Goal: Communication & Community: Participate in discussion

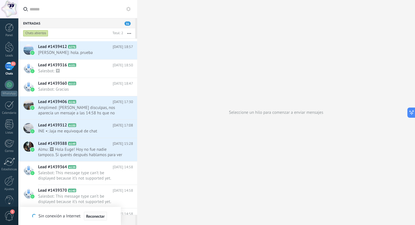
scroll to position [607, 0]
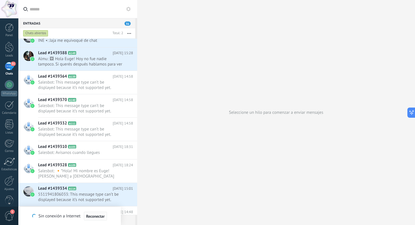
click at [98, 215] on span "Reconectar" at bounding box center [95, 216] width 19 height 4
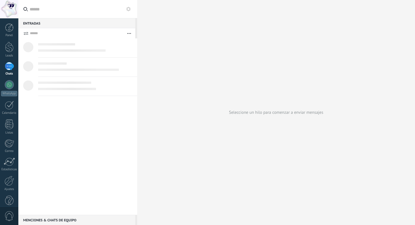
click at [60, 221] on div "Menciones & Chats de equipo 0" at bounding box center [76, 220] width 117 height 10
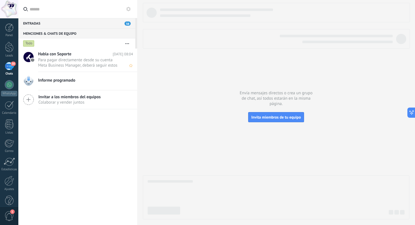
click at [69, 67] on span "Para pagar directamente desde su cuenta Meta Business Manager, deberá seguir es…" at bounding box center [80, 62] width 84 height 11
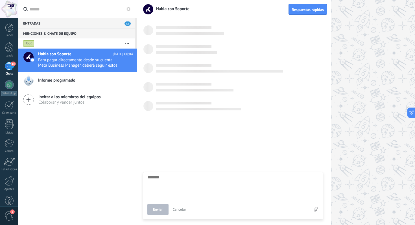
scroll to position [950, 0]
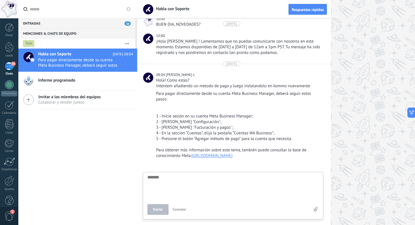
click at [190, 180] on textarea at bounding box center [232, 186] width 171 height 23
type textarea "*******"
